Goal: Check status: Check status

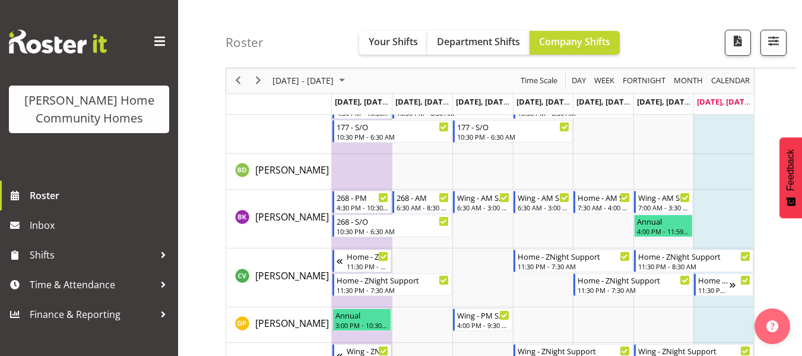
scroll to position [271, 0]
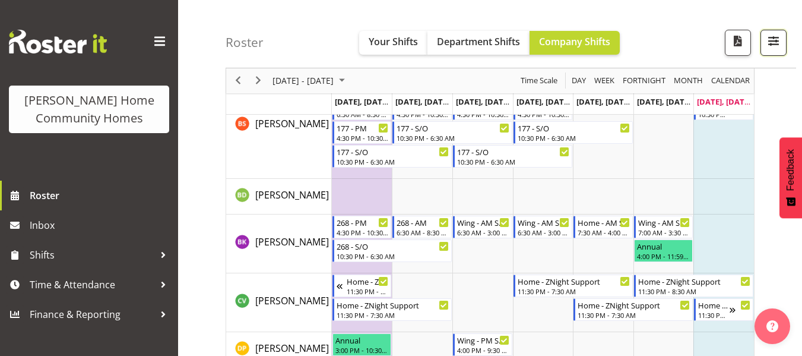
click at [778, 42] on span "button" at bounding box center [773, 40] width 15 height 15
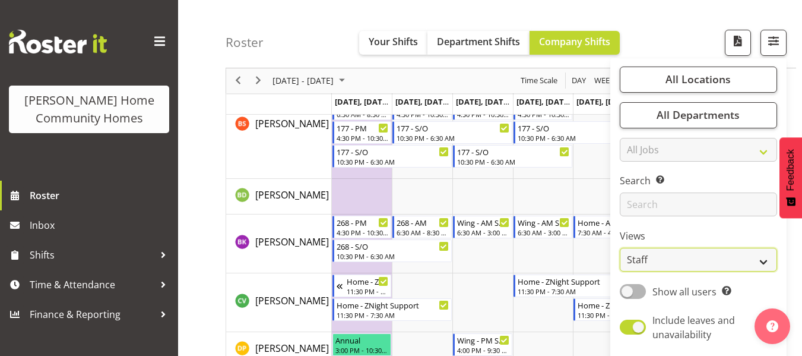
click at [726, 264] on select "Staff Role Shift - Horizontal Shift - Vertical Staff - Location" at bounding box center [698, 260] width 157 height 24
select select "role"
click at [620, 248] on select "Staff Role Shift - Horizontal Shift - Vertical Staff - Location" at bounding box center [698, 260] width 157 height 24
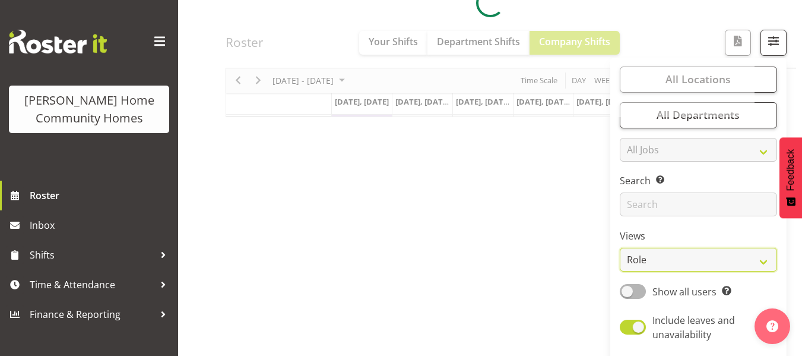
scroll to position [228, 0]
click at [686, 23] on div at bounding box center [490, 3] width 529 height 227
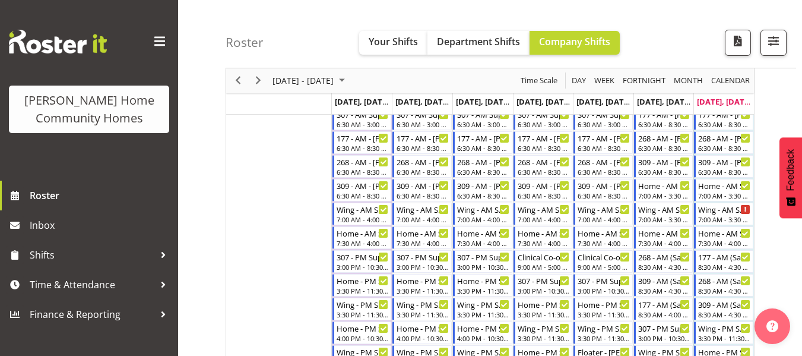
scroll to position [298, 0]
click at [316, 88] on span "[DATE] - [DATE]" at bounding box center [303, 81] width 64 height 15
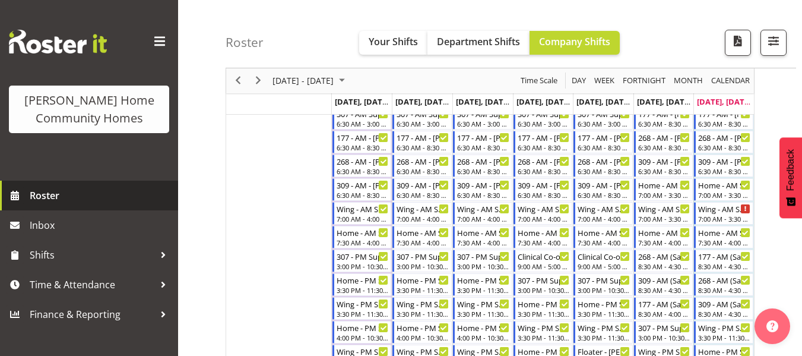
click at [40, 200] on span "Roster" at bounding box center [101, 195] width 142 height 18
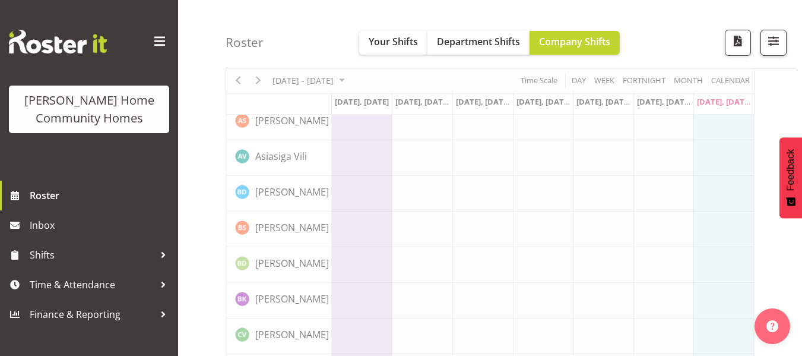
scroll to position [63, 0]
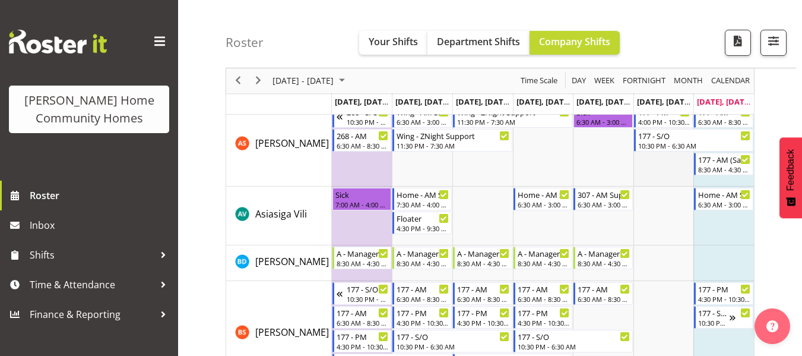
drag, startPoint x: 668, startPoint y: 246, endPoint x: 680, endPoint y: 170, distance: 76.4
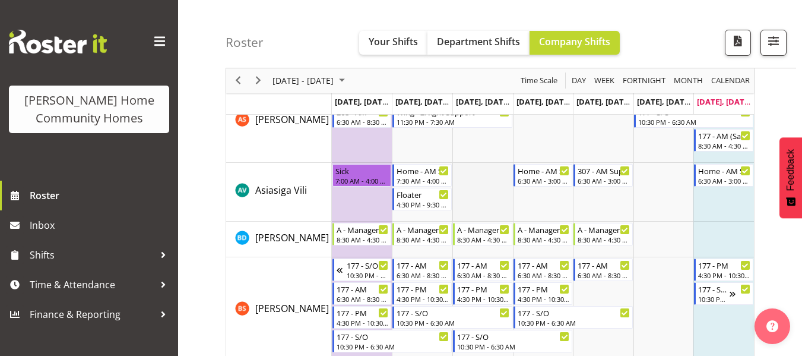
scroll to position [84, 0]
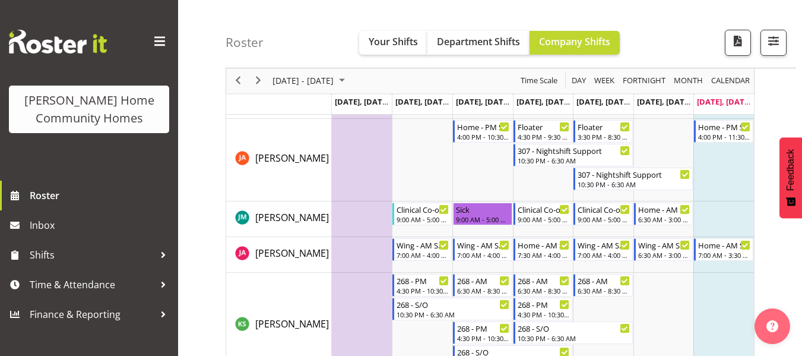
scroll to position [920, 0]
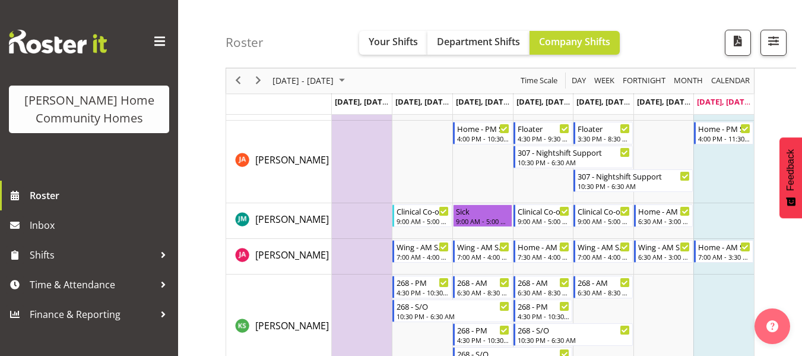
click at [704, 188] on td "Timeline Week of September 28, 2025" at bounding box center [723, 161] width 61 height 82
